Goal: Information Seeking & Learning: Understand process/instructions

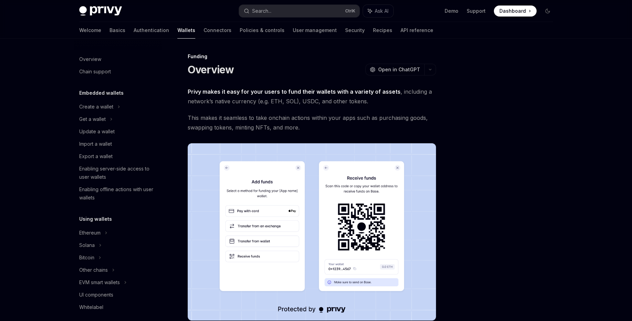
scroll to position [162, 0]
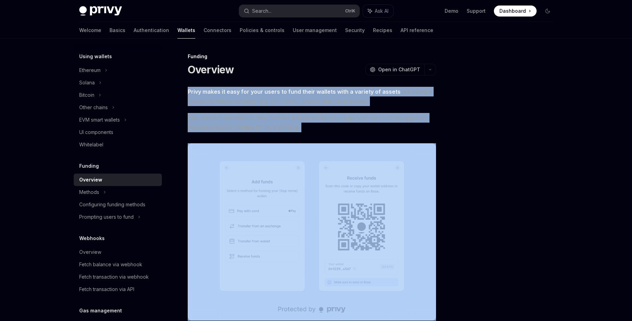
drag, startPoint x: 288, startPoint y: 81, endPoint x: 333, endPoint y: 133, distance: 68.4
click at [333, 133] on div "Funding Overview OpenAI Open in ChatGPT OpenAI Open in ChatGPT Privy makes it e…" at bounding box center [247, 295] width 380 height 487
click at [333, 133] on div "Privy makes it easy for your users to fund their wallets with a variety of asse…" at bounding box center [312, 262] width 248 height 351
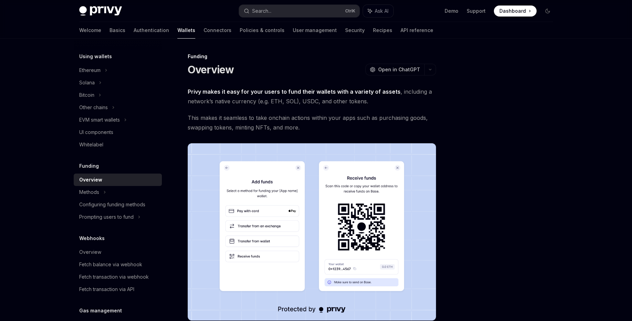
scroll to position [124, 0]
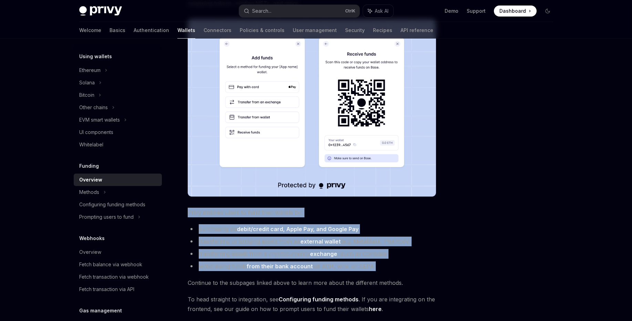
drag, startPoint x: 202, startPoint y: 205, endPoint x: 368, endPoint y: 272, distance: 179.3
click at [368, 272] on div "Privy makes it easy for your users to fund their wallets with a variety of asse…" at bounding box center [312, 138] width 248 height 351
drag, startPoint x: 368, startPoint y: 272, endPoint x: 207, endPoint y: 207, distance: 174.1
click at [207, 207] on div "Privy makes it easy for your users to fund their wallets with a variety of asse…" at bounding box center [312, 138] width 248 height 351
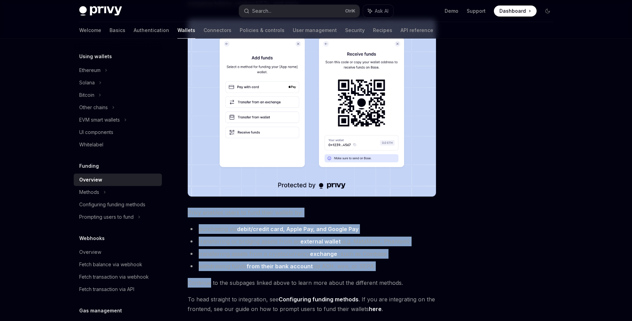
click at [207, 207] on div "Privy makes it easy for your users to fund their wallets with a variety of asse…" at bounding box center [312, 138] width 248 height 351
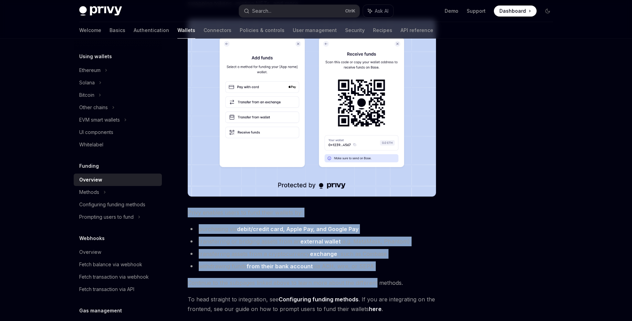
drag, startPoint x: 207, startPoint y: 207, endPoint x: 374, endPoint y: 278, distance: 181.5
click at [374, 278] on div "Privy makes it easy for your users to fund their wallets with a variety of asse…" at bounding box center [312, 138] width 248 height 351
click at [374, 278] on span "Continue to the subpages linked above to learn more about the different methods." at bounding box center [312, 283] width 248 height 10
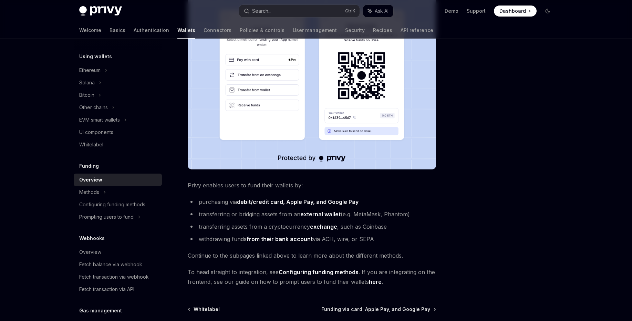
scroll to position [165, 0]
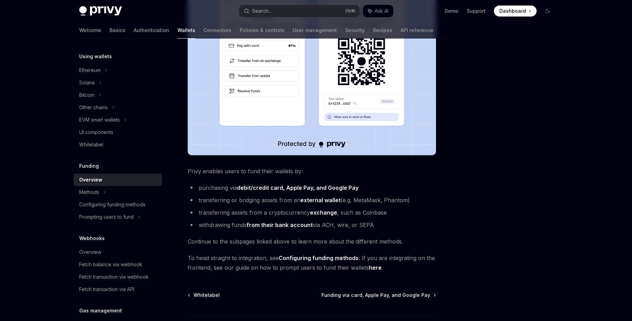
click at [319, 256] on link "Configuring funding methods" at bounding box center [319, 257] width 80 height 7
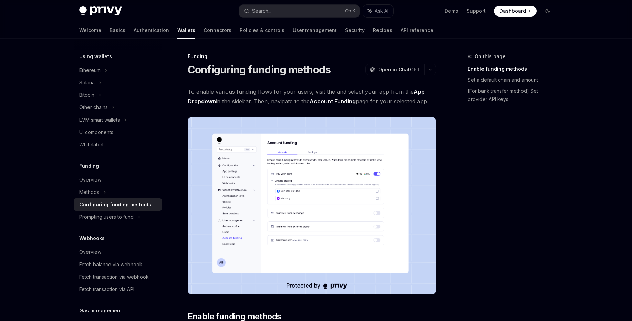
drag, startPoint x: 288, startPoint y: 85, endPoint x: 310, endPoint y: 102, distance: 28.0
click at [290, 106] on span "To enable various funding flows for your users, visit the and select your app f…" at bounding box center [312, 96] width 248 height 19
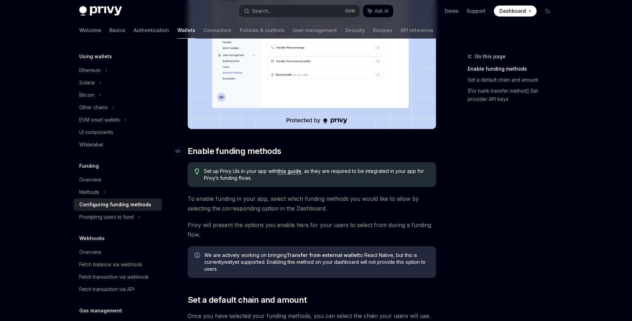
scroll to position [124, 0]
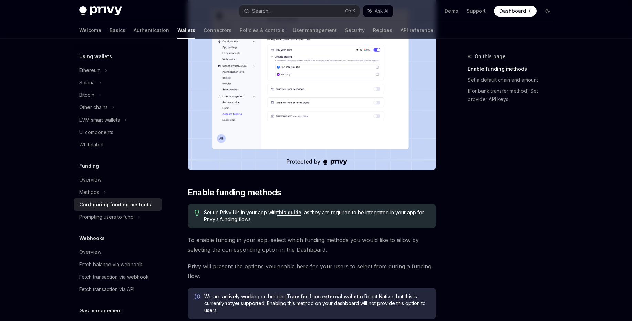
click at [324, 85] on img at bounding box center [312, 81] width 248 height 177
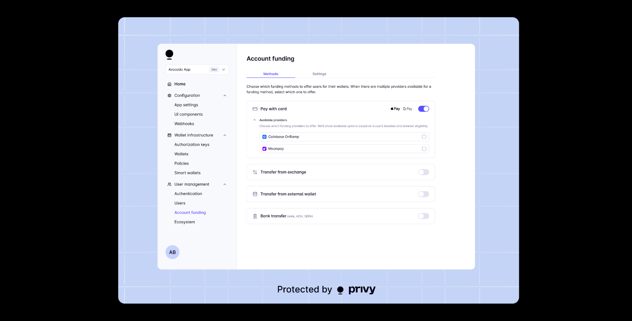
click at [566, 210] on div at bounding box center [316, 160] width 632 height 321
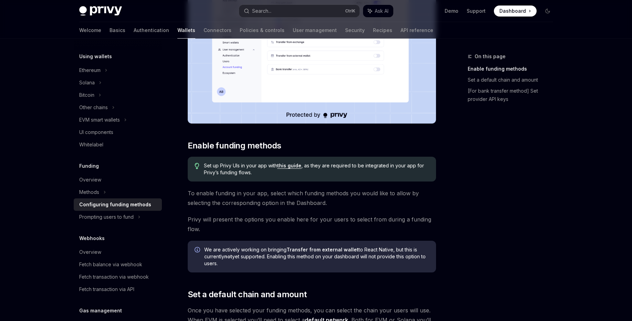
scroll to position [207, 0]
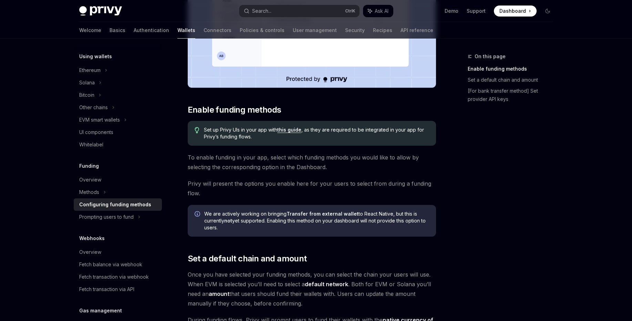
drag, startPoint x: 302, startPoint y: 112, endPoint x: 301, endPoint y: 194, distance: 82.6
click at [301, 194] on div "To enable various funding flows for your users, visit the and select your app f…" at bounding box center [312, 261] width 248 height 762
click at [301, 194] on span "Privy will present the options you enable here for your users to select from du…" at bounding box center [312, 188] width 248 height 19
drag, startPoint x: 301, startPoint y: 194, endPoint x: 350, endPoint y: 104, distance: 102.4
click at [350, 104] on div "To enable various funding flows for your users, visit the and select your app f…" at bounding box center [312, 261] width 248 height 762
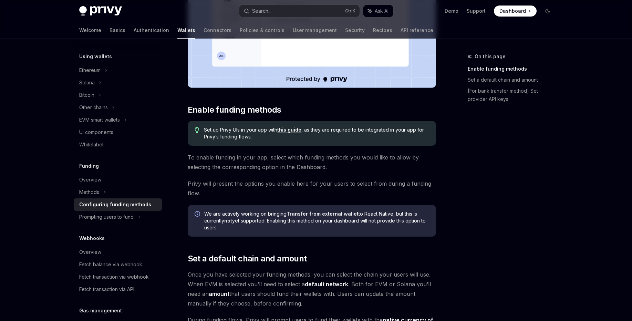
click at [350, 104] on div "To enable various funding flows for your users, visit the and select your app f…" at bounding box center [312, 261] width 248 height 762
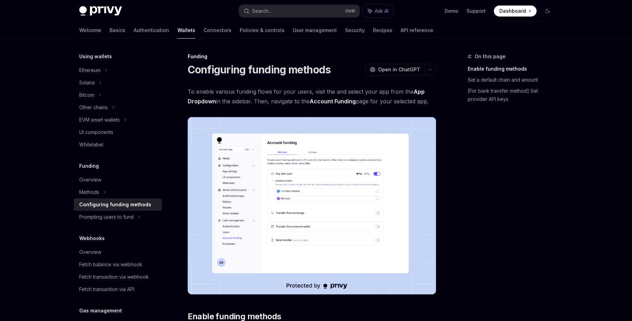
type textarea "*"
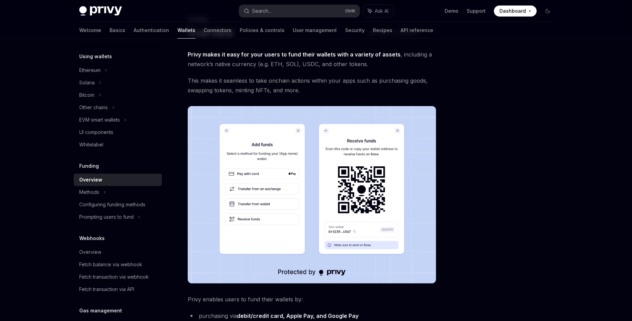
scroll to position [42, 0]
